Goal: Information Seeking & Learning: Learn about a topic

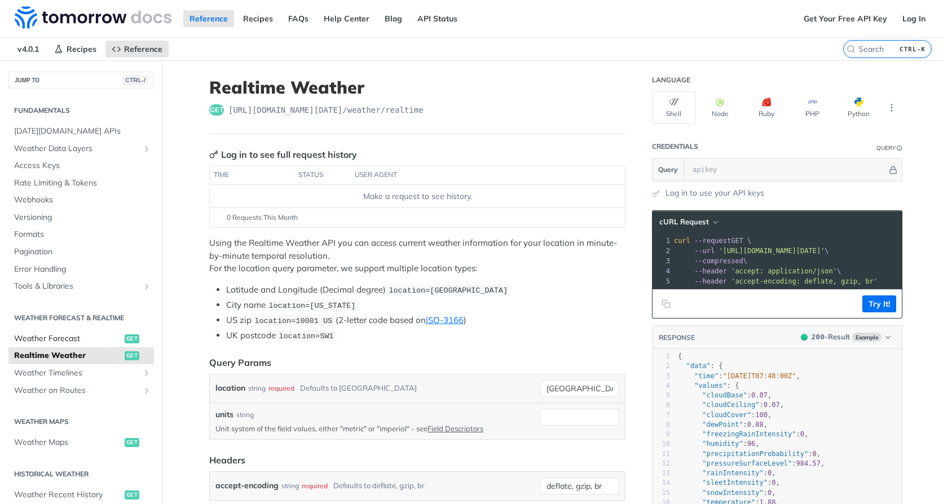
click at [64, 336] on span "Weather Forecast" at bounding box center [68, 338] width 108 height 11
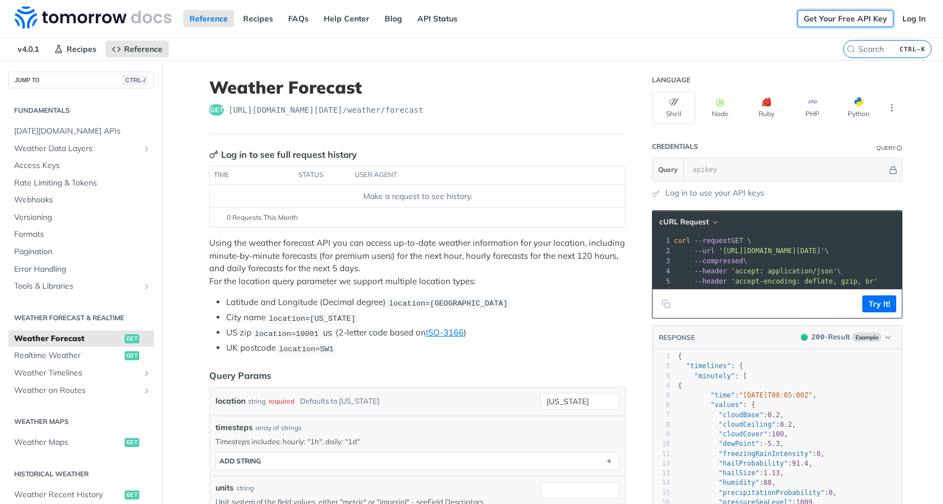
click at [842, 15] on link "Get Your Free API Key" at bounding box center [845, 18] width 96 height 17
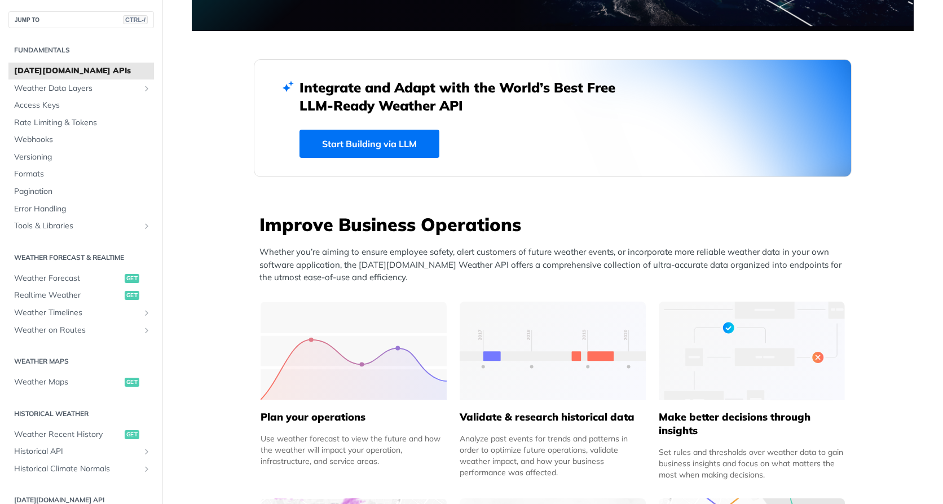
scroll to position [338, 0]
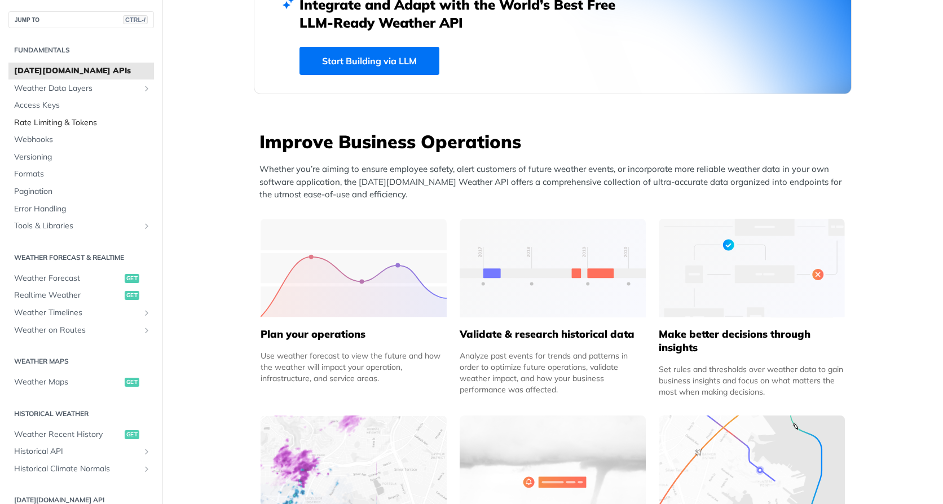
click at [59, 124] on span "Rate Limiting & Tokens" at bounding box center [82, 122] width 137 height 11
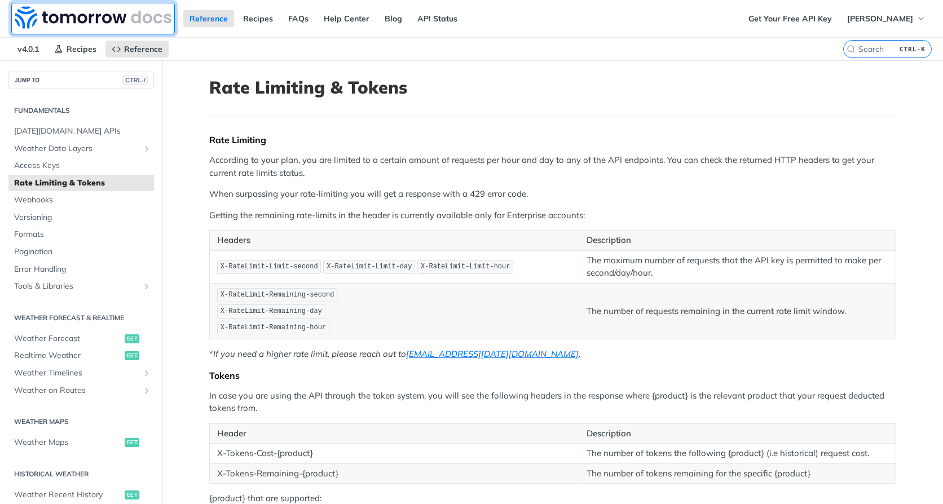
click at [86, 17] on img at bounding box center [93, 17] width 157 height 23
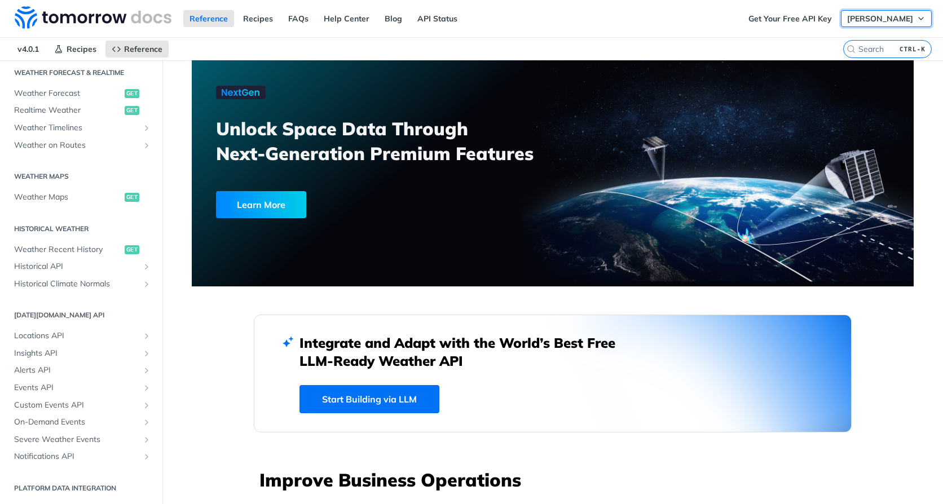
click at [904, 22] on span "John Ruzick" at bounding box center [880, 19] width 66 height 10
click at [900, 20] on span "John Ruzick" at bounding box center [880, 19] width 66 height 10
click at [704, 34] on div "Reference Recipes FAQs Help Center Blog API Status" at bounding box center [371, 18] width 742 height 37
click at [297, 17] on link "FAQs" at bounding box center [298, 18] width 33 height 17
